Goal: Ask a question

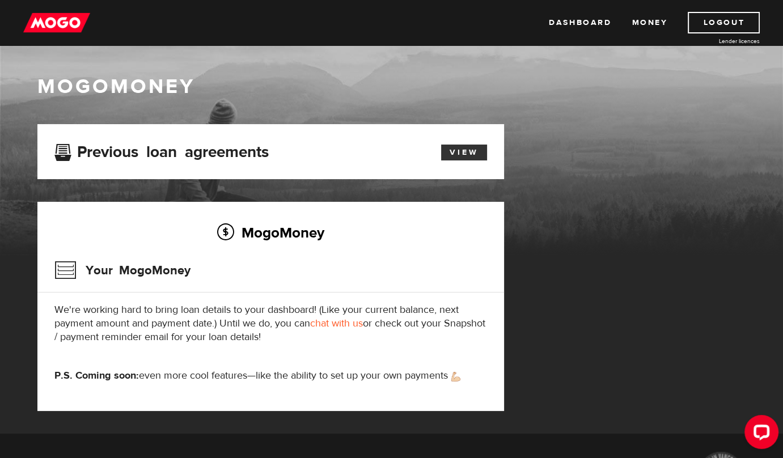
click at [474, 154] on link "View" at bounding box center [464, 153] width 46 height 16
click at [342, 325] on link "chat with us" at bounding box center [336, 323] width 53 height 13
click at [470, 150] on link "View" at bounding box center [464, 153] width 46 height 16
